Goal: Task Accomplishment & Management: Manage account settings

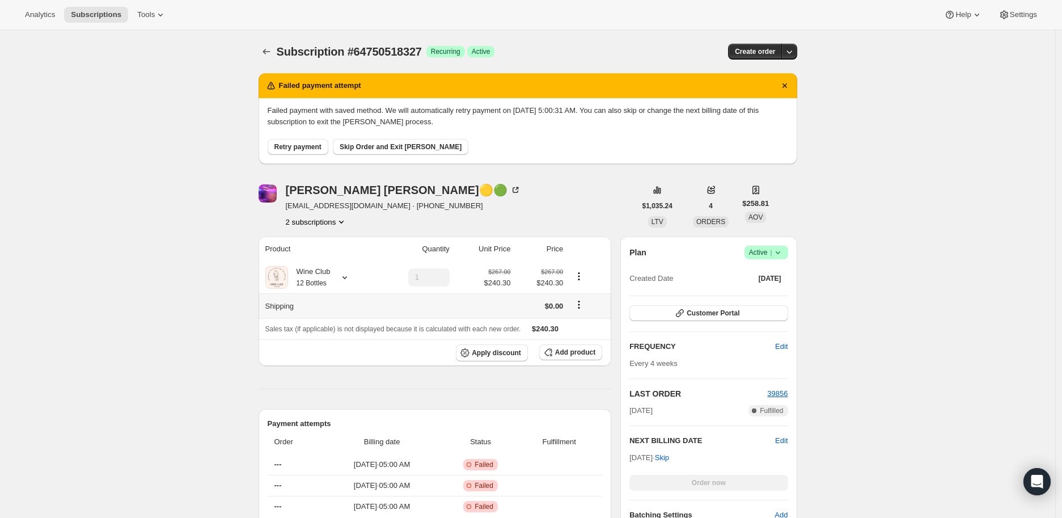
scroll to position [63, 0]
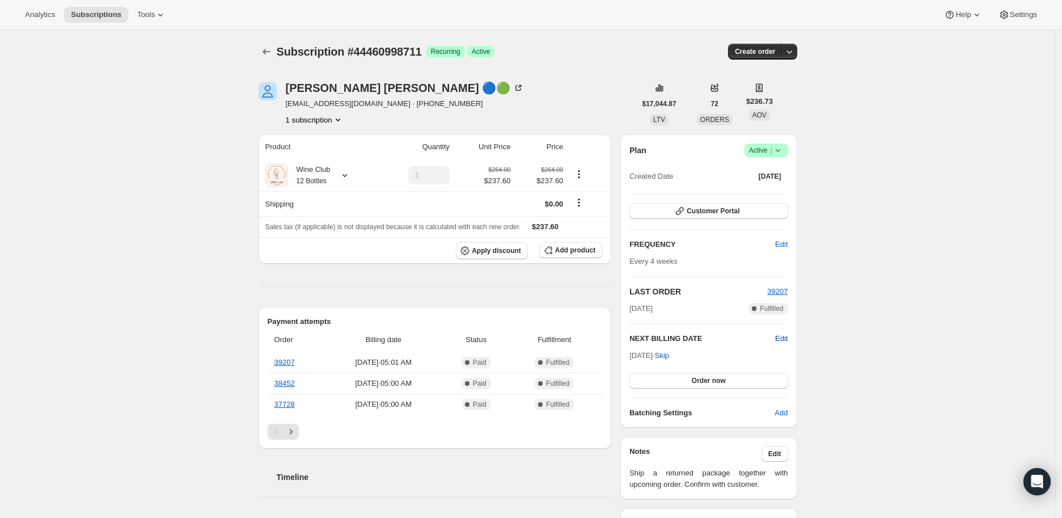
click at [785, 336] on span "Edit" at bounding box center [781, 338] width 12 height 11
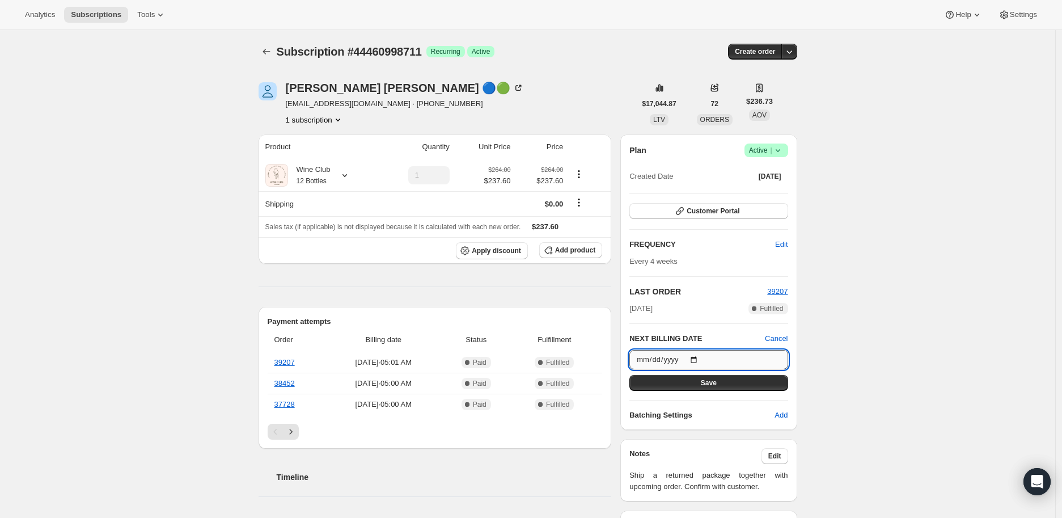
click at [697, 357] on input "[DATE]" at bounding box center [708, 359] width 158 height 19
click at [699, 358] on input "[DATE]" at bounding box center [708, 359] width 158 height 19
type input "[DATE]"
click at [707, 380] on span "Save" at bounding box center [709, 382] width 16 height 9
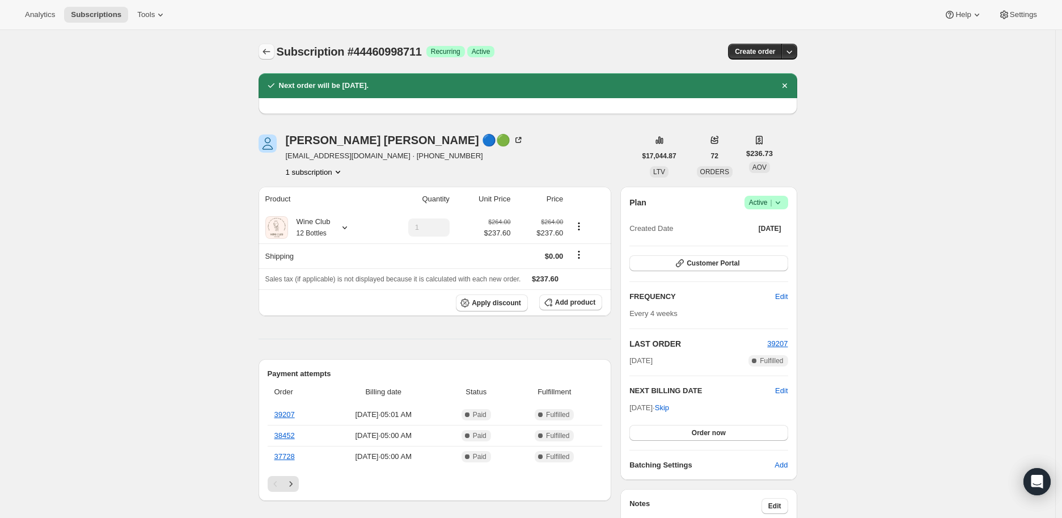
click at [269, 52] on icon "Subscriptions" at bounding box center [266, 52] width 7 height 6
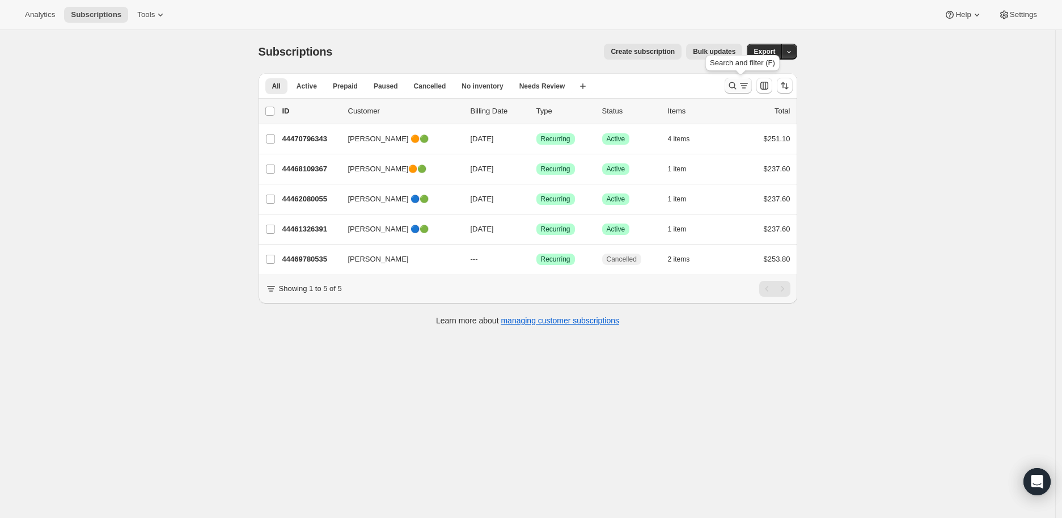
click at [733, 86] on icon "Search and filter results" at bounding box center [732, 85] width 11 height 11
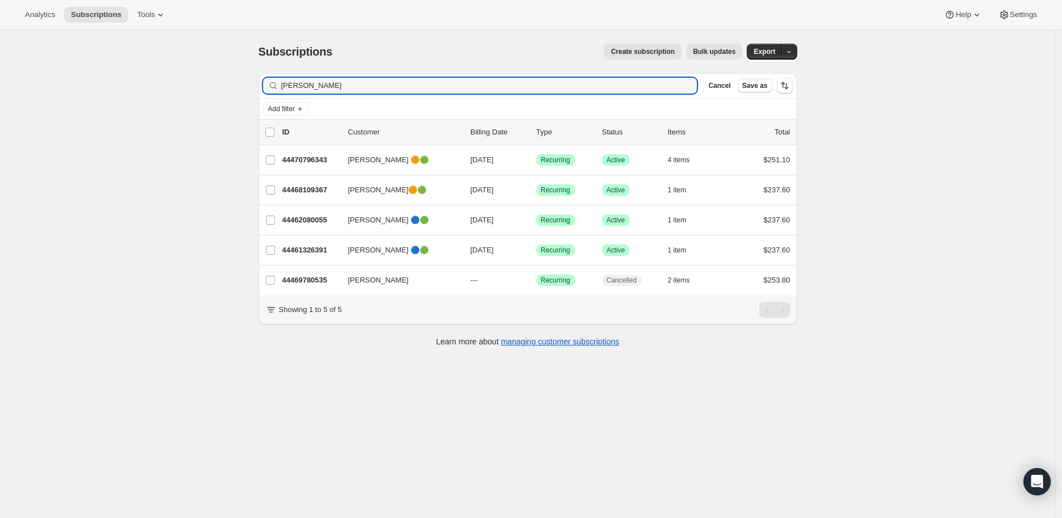
drag, startPoint x: 328, startPoint y: 86, endPoint x: 274, endPoint y: 86, distance: 53.9
click at [274, 86] on div "[PERSON_NAME]" at bounding box center [480, 86] width 434 height 16
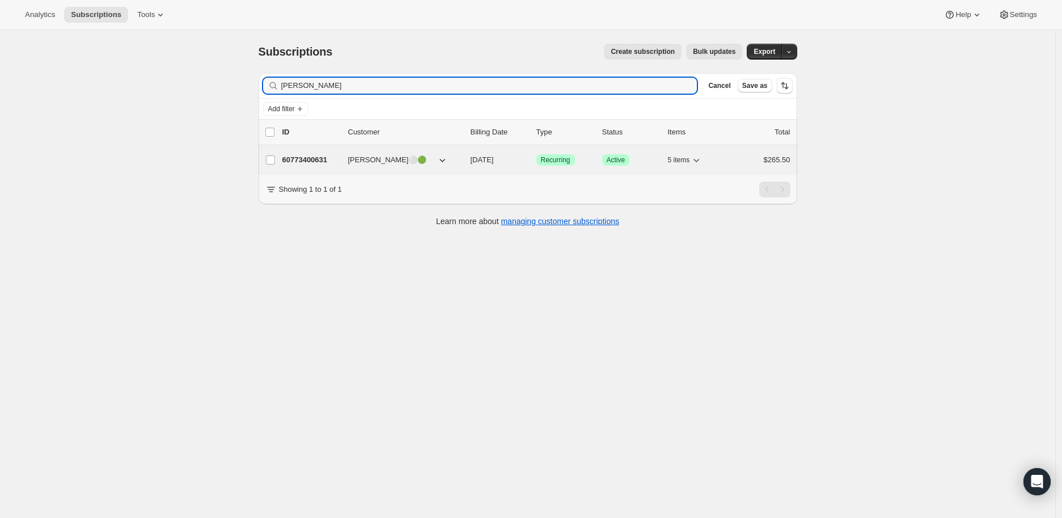
type input "[PERSON_NAME]"
click at [302, 159] on p "60773400631" at bounding box center [310, 159] width 57 height 11
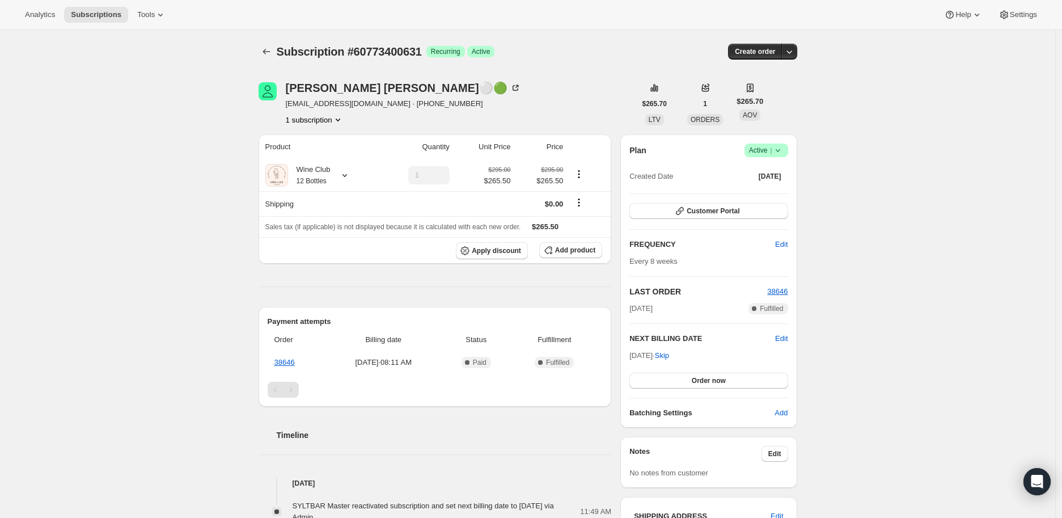
click at [780, 151] on icon at bounding box center [777, 150] width 5 height 3
click at [770, 188] on span "Cancel subscription" at bounding box center [770, 191] width 64 height 9
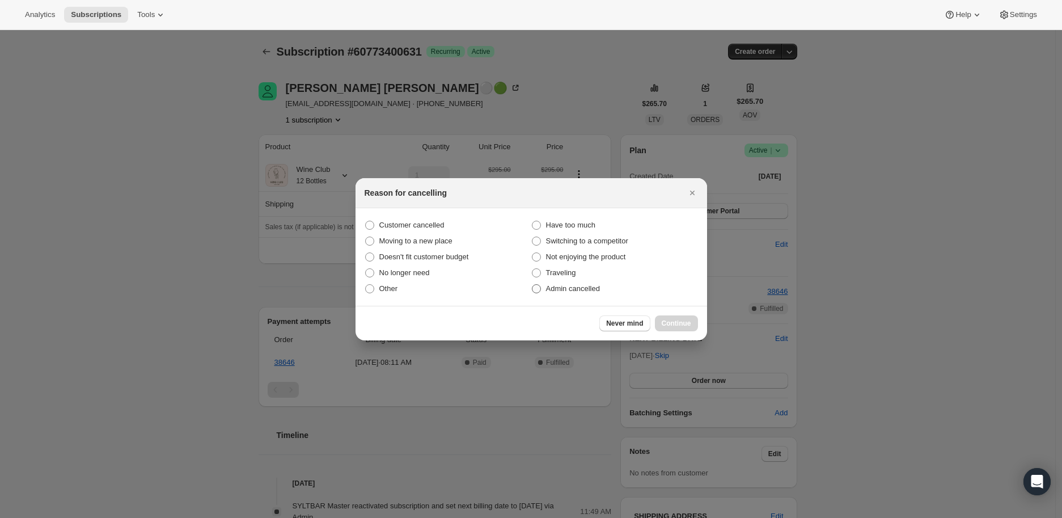
click at [536, 289] on span ":rbm:" at bounding box center [536, 288] width 9 height 9
click at [532, 285] on input "Admin cancelled" at bounding box center [532, 284] width 1 height 1
radio input "true"
click at [668, 318] on button "Continue" at bounding box center [676, 323] width 43 height 16
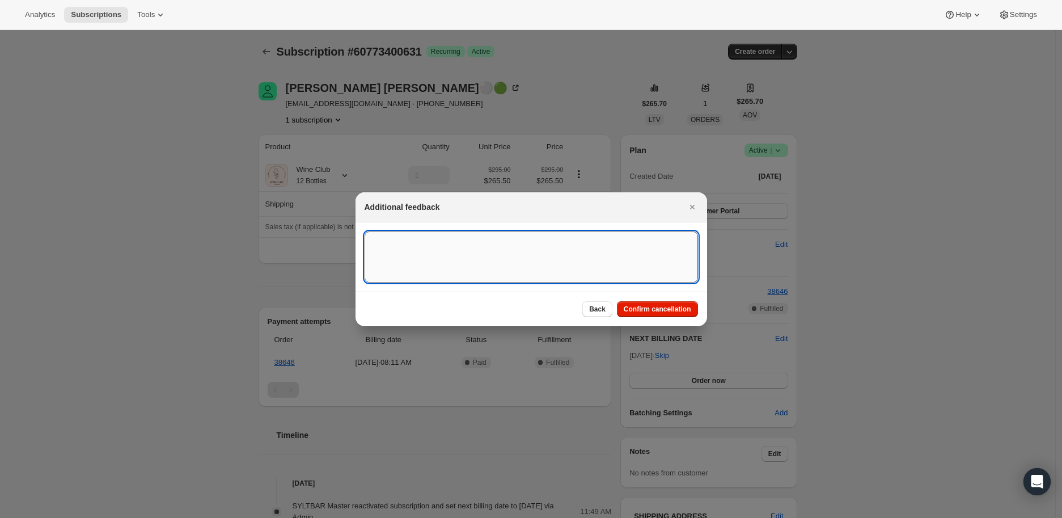
click at [390, 243] on textarea ":rbm:" at bounding box center [531, 256] width 333 height 51
type textarea "Customer paused for a long time and confirmed that would like to cancel."
click at [657, 308] on span "Confirm cancellation" at bounding box center [657, 308] width 67 height 9
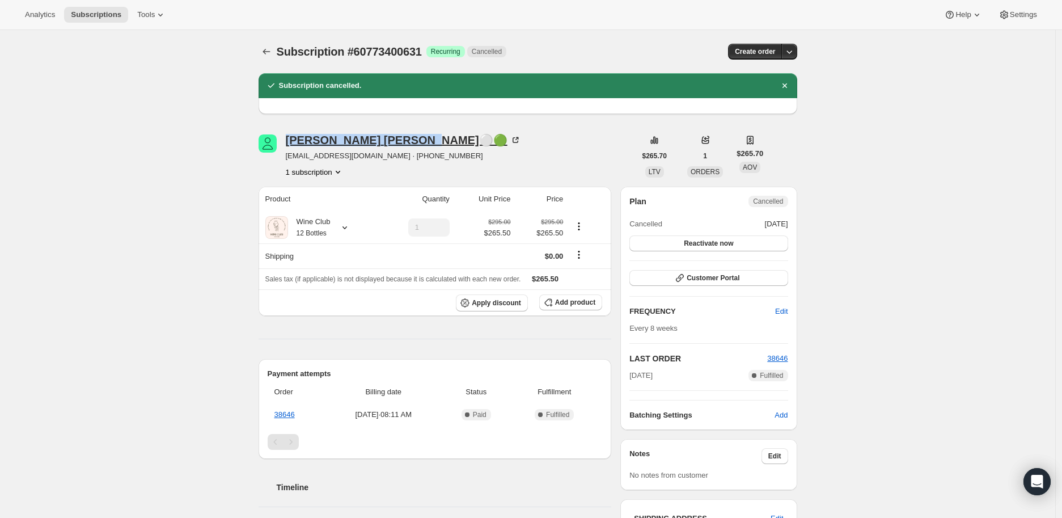
drag, startPoint x: 287, startPoint y: 138, endPoint x: 366, endPoint y: 139, distance: 79.4
click at [366, 139] on div "[PERSON_NAME]⚪🟢 [EMAIL_ADDRESS][DOMAIN_NAME] · [PHONE_NUMBER] 1 subscription" at bounding box center [447, 155] width 377 height 43
copy div "[PERSON_NAME]"
click at [348, 228] on icon at bounding box center [344, 227] width 11 height 11
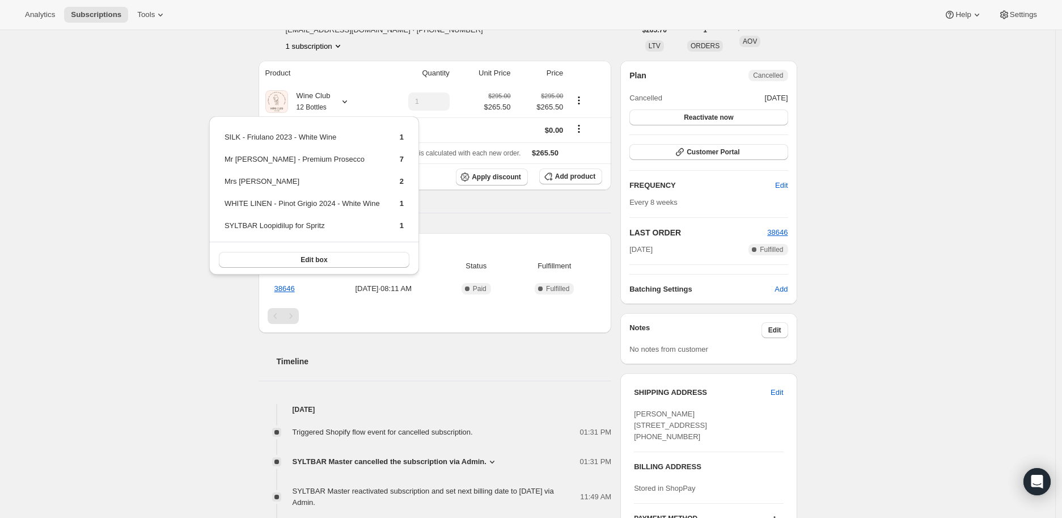
scroll to position [189, 0]
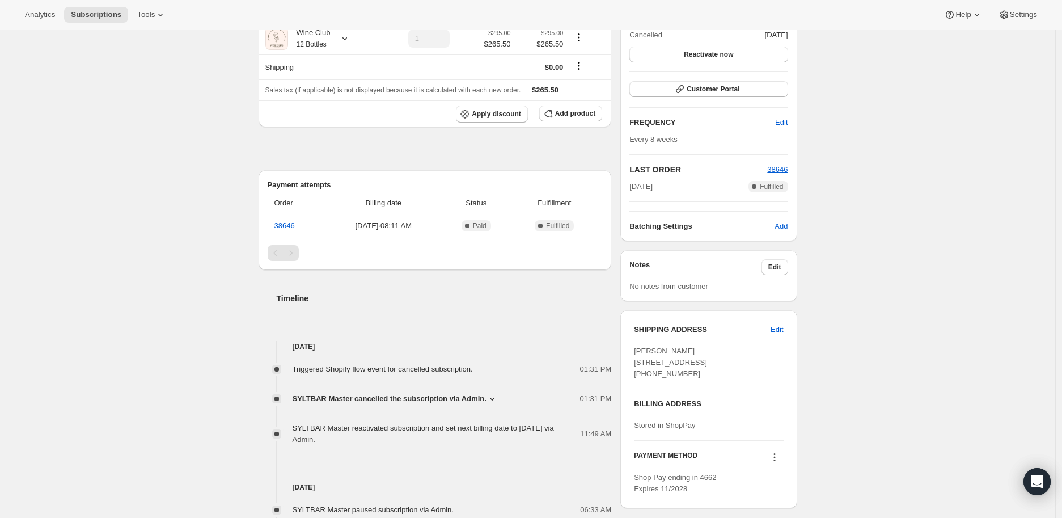
click at [488, 399] on icon at bounding box center [491, 398] width 11 height 11
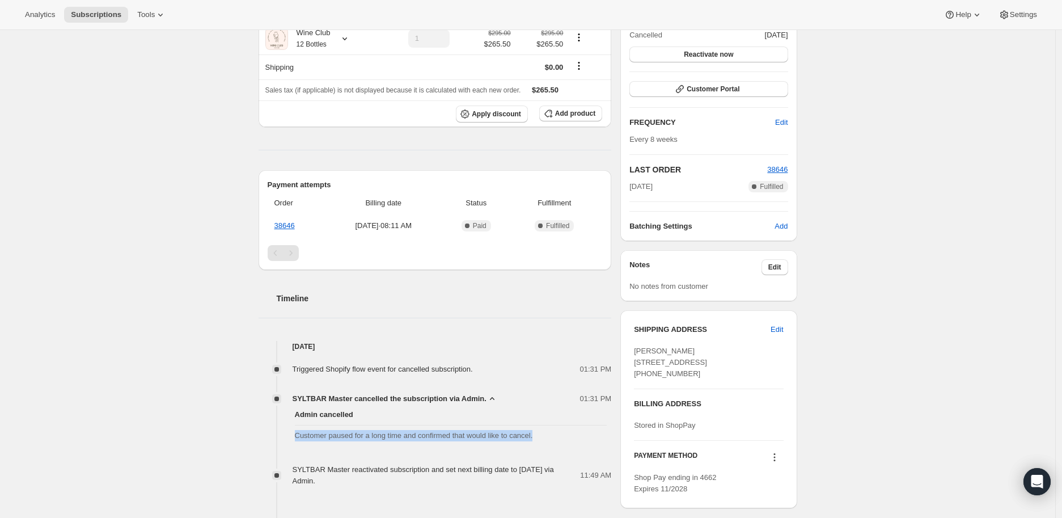
drag, startPoint x: 299, startPoint y: 434, endPoint x: 548, endPoint y: 442, distance: 249.6
click at [548, 442] on div "Admin cancelled Customer paused for a long time and confirmed that would like t…" at bounding box center [435, 424] width 353 height 41
copy span "Customer paused for a long time and confirmed that would like to cancel."
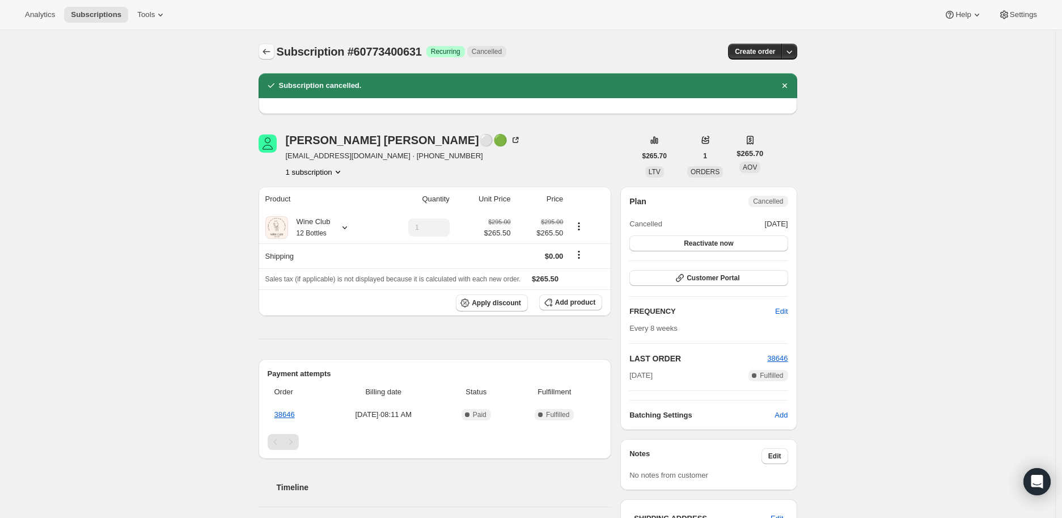
click at [270, 51] on icon "Subscriptions" at bounding box center [266, 51] width 11 height 11
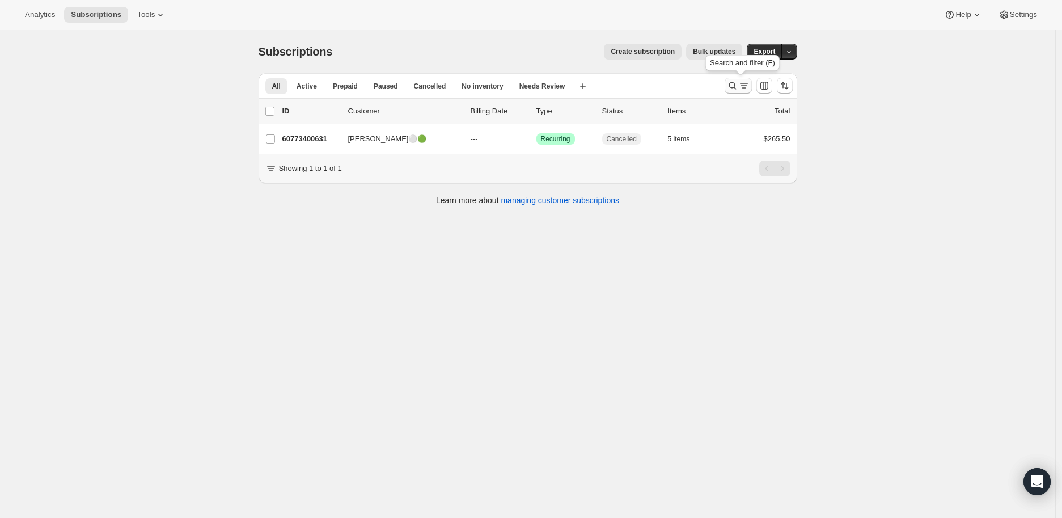
click at [734, 86] on icon "Search and filter results" at bounding box center [732, 85] width 11 height 11
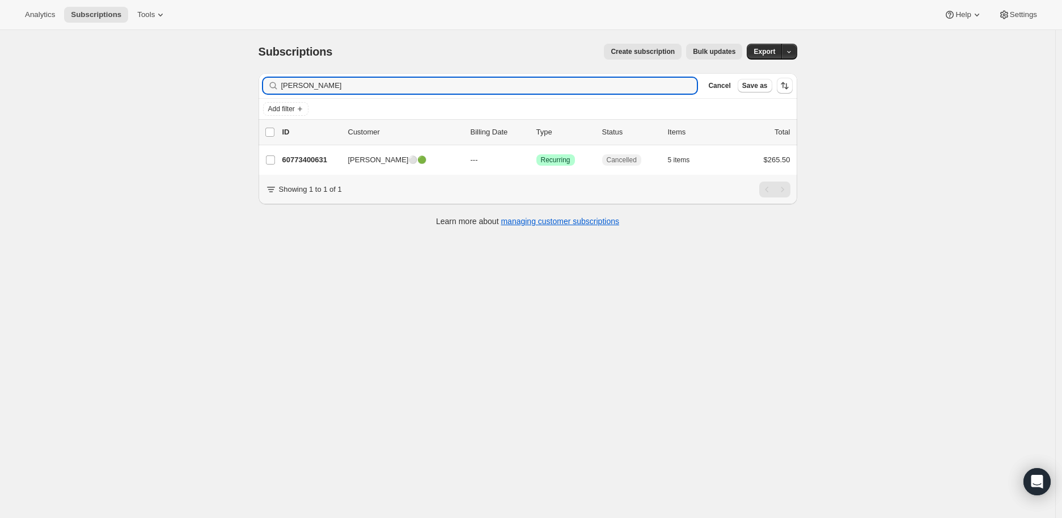
drag, startPoint x: 331, startPoint y: 88, endPoint x: 281, endPoint y: 88, distance: 49.9
click at [281, 88] on div "[PERSON_NAME] Clear" at bounding box center [480, 86] width 434 height 16
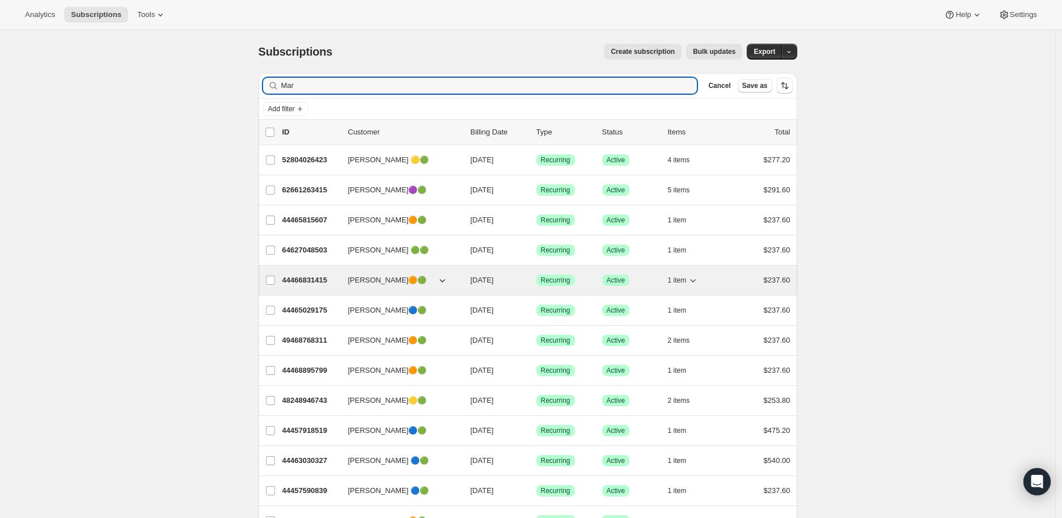
type input "Mar"
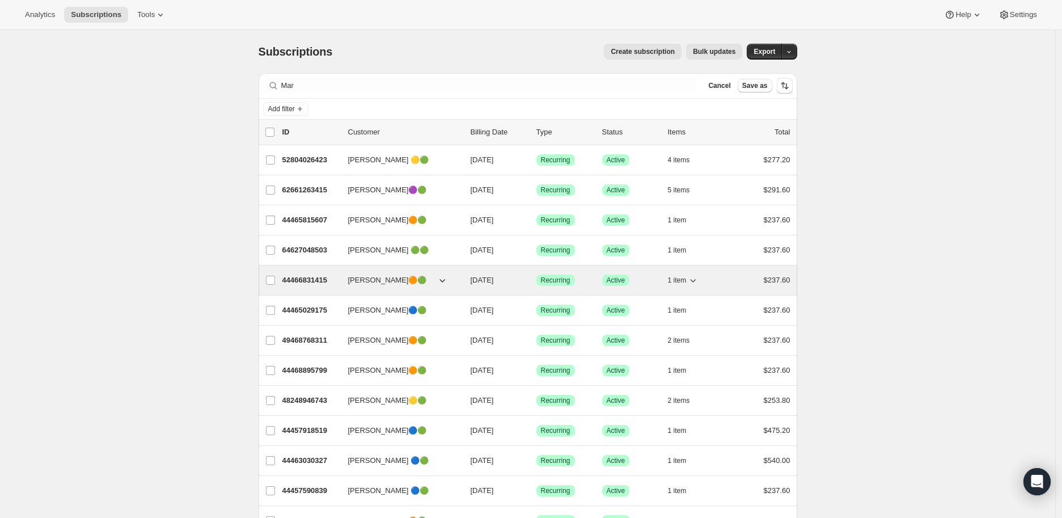
click at [313, 280] on p "44466831415" at bounding box center [310, 279] width 57 height 11
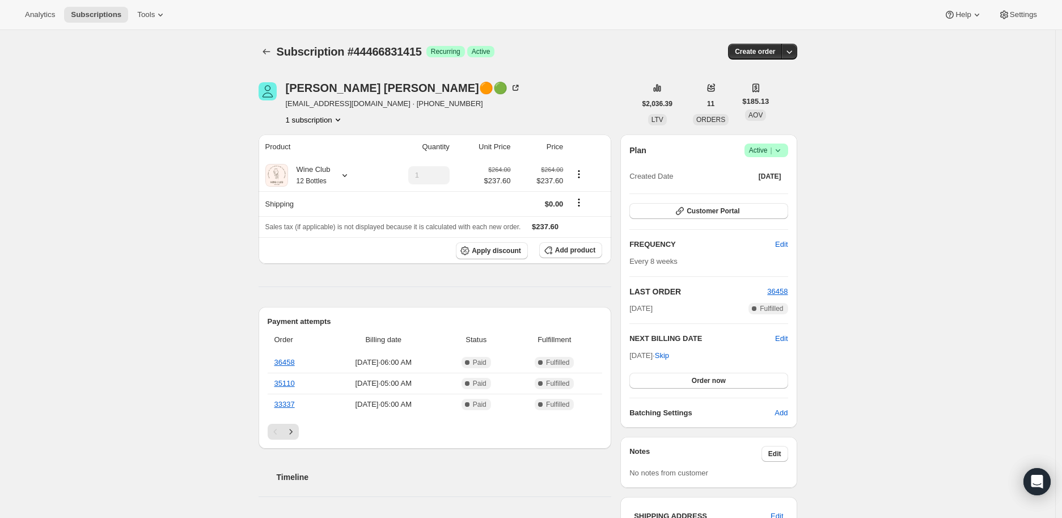
click at [779, 150] on icon at bounding box center [777, 150] width 11 height 11
click at [770, 192] on span "Cancel subscription" at bounding box center [770, 191] width 64 height 9
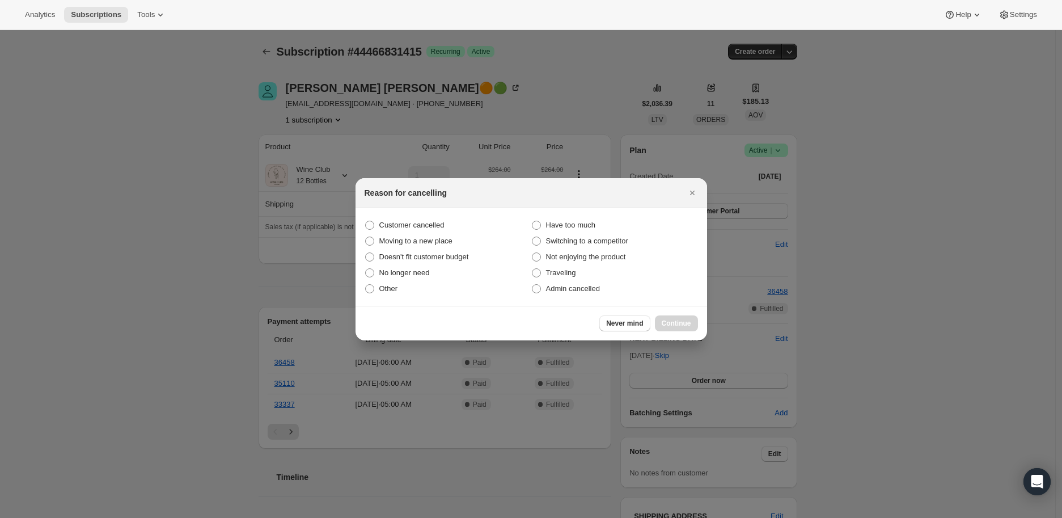
drag, startPoint x: 531, startPoint y: 289, endPoint x: 554, endPoint y: 298, distance: 24.6
click at [532, 288] on span ":rsn:" at bounding box center [536, 288] width 9 height 9
click at [532, 285] on input "Admin cancelled" at bounding box center [532, 284] width 1 height 1
radio input "true"
click at [674, 320] on span "Continue" at bounding box center [676, 323] width 29 height 9
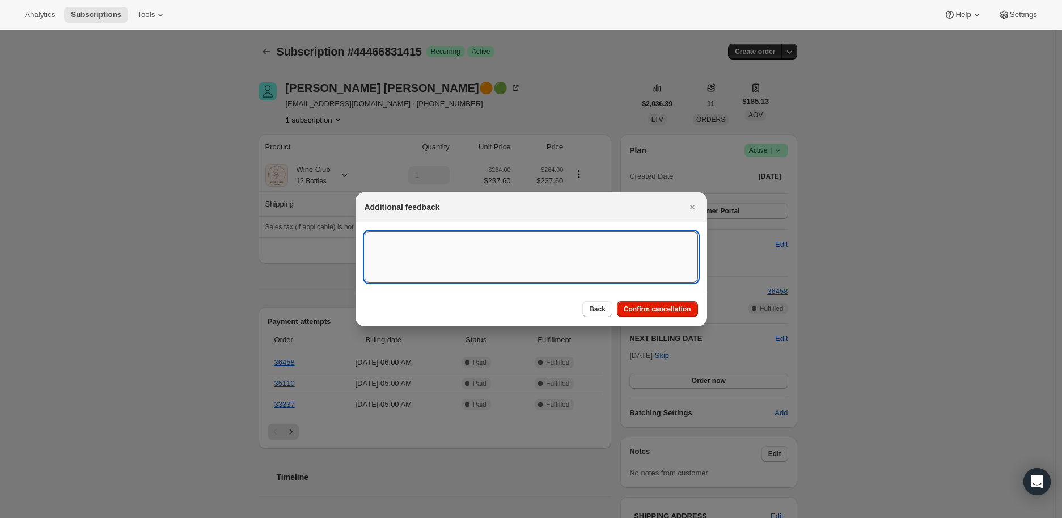
click at [437, 252] on textarea ":rsn:" at bounding box center [531, 256] width 333 height 51
type textarea "Customer was paused for too long, requested cancelation."
click at [666, 307] on span "Confirm cancellation" at bounding box center [657, 308] width 67 height 9
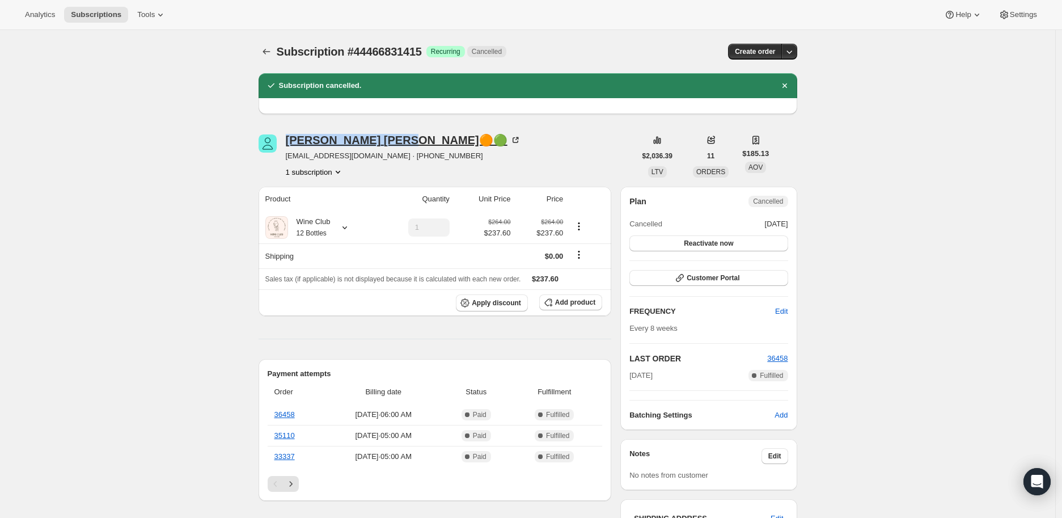
drag, startPoint x: 284, startPoint y: 139, endPoint x: 361, endPoint y: 139, distance: 77.1
click at [361, 139] on div "[PERSON_NAME]🟠🟢 [EMAIL_ADDRESS][DOMAIN_NAME] · [PHONE_NUMBER] 1 subscription" at bounding box center [447, 155] width 377 height 43
copy div "[PERSON_NAME]"
